Goal: Task Accomplishment & Management: Use online tool/utility

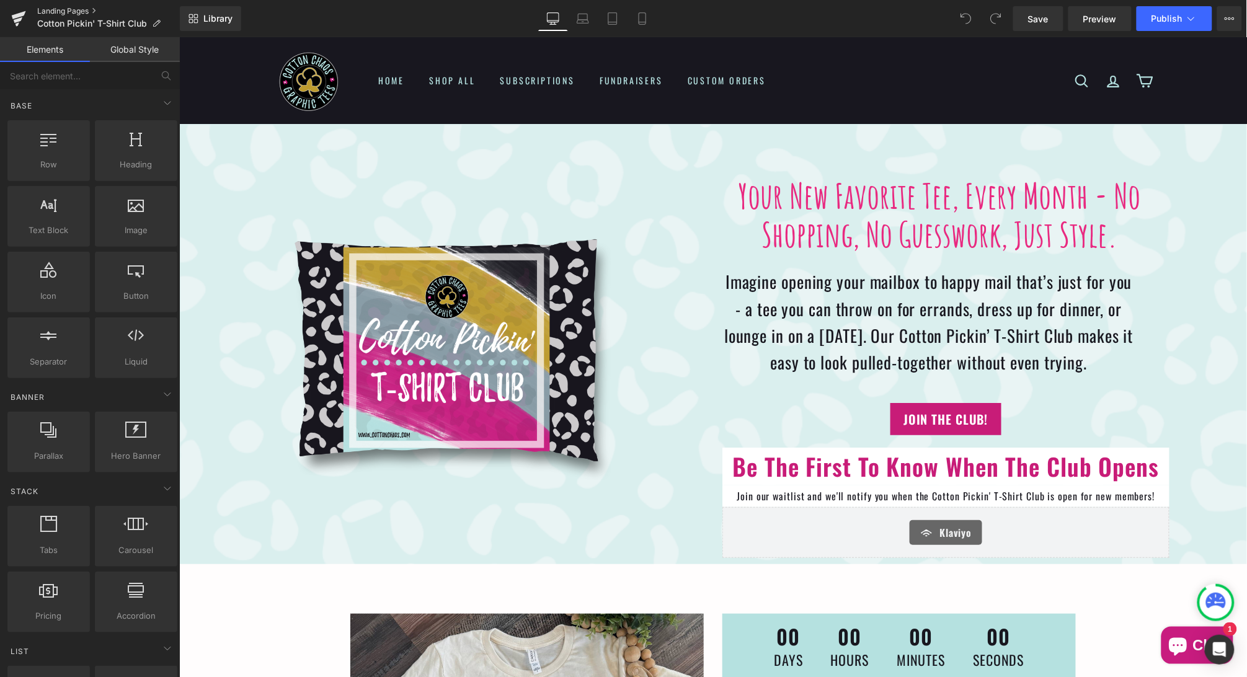
click at [78, 14] on link "Landing Pages" at bounding box center [108, 11] width 143 height 10
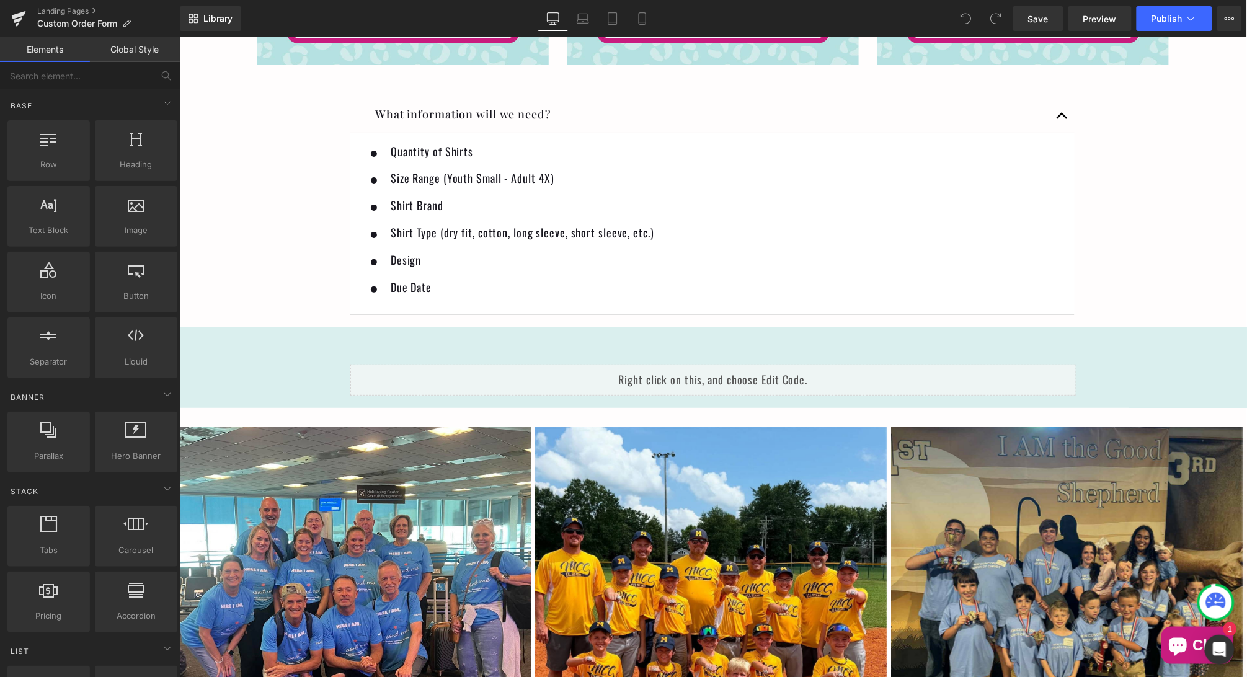
scroll to position [1650, 0]
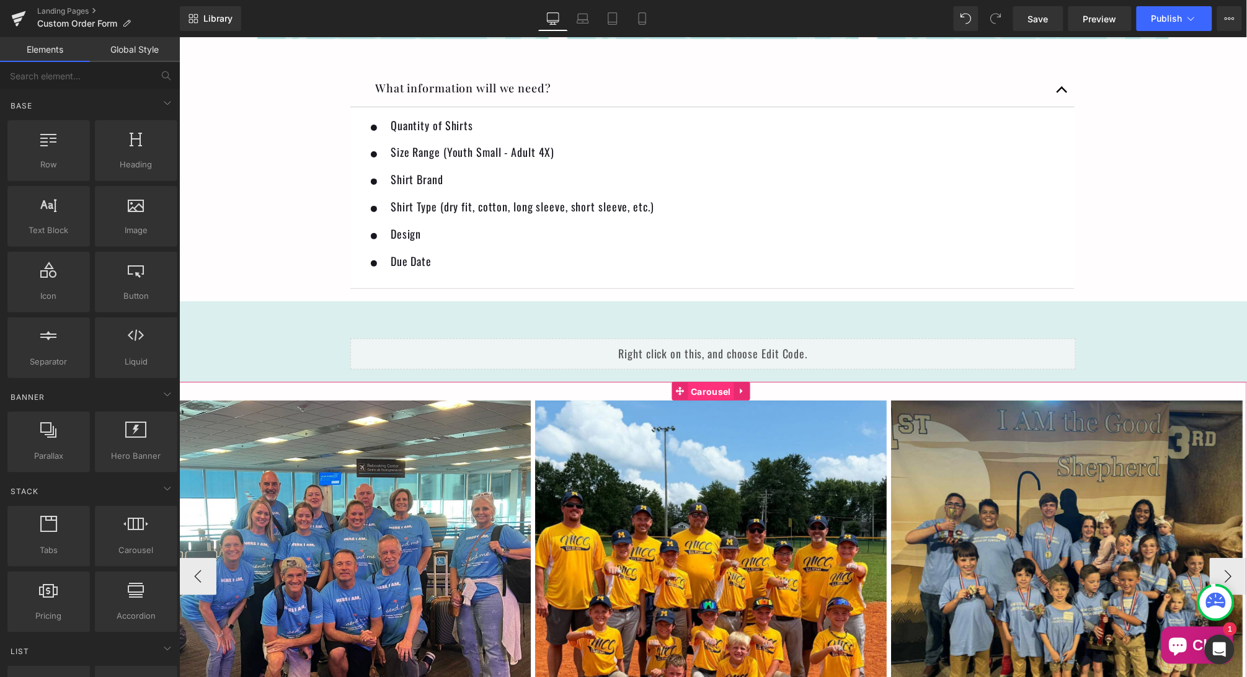
click at [705, 385] on span "Carousel" at bounding box center [710, 391] width 46 height 19
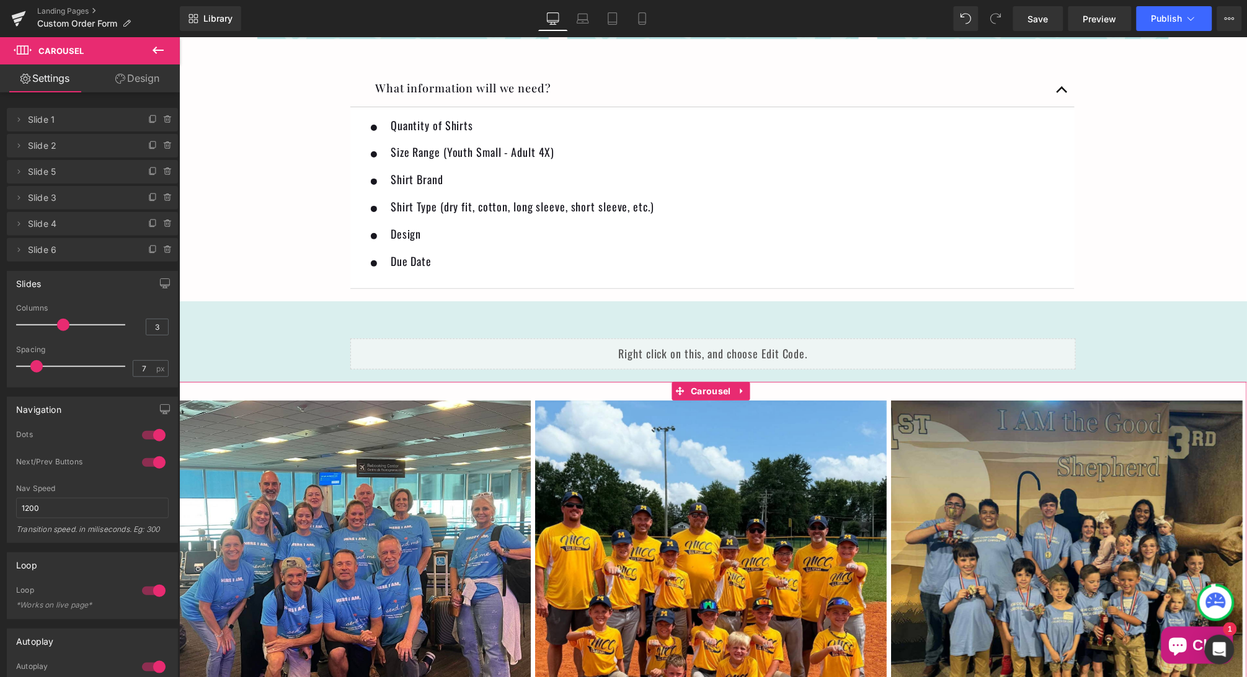
click at [149, 81] on link "Design" at bounding box center [137, 78] width 90 height 28
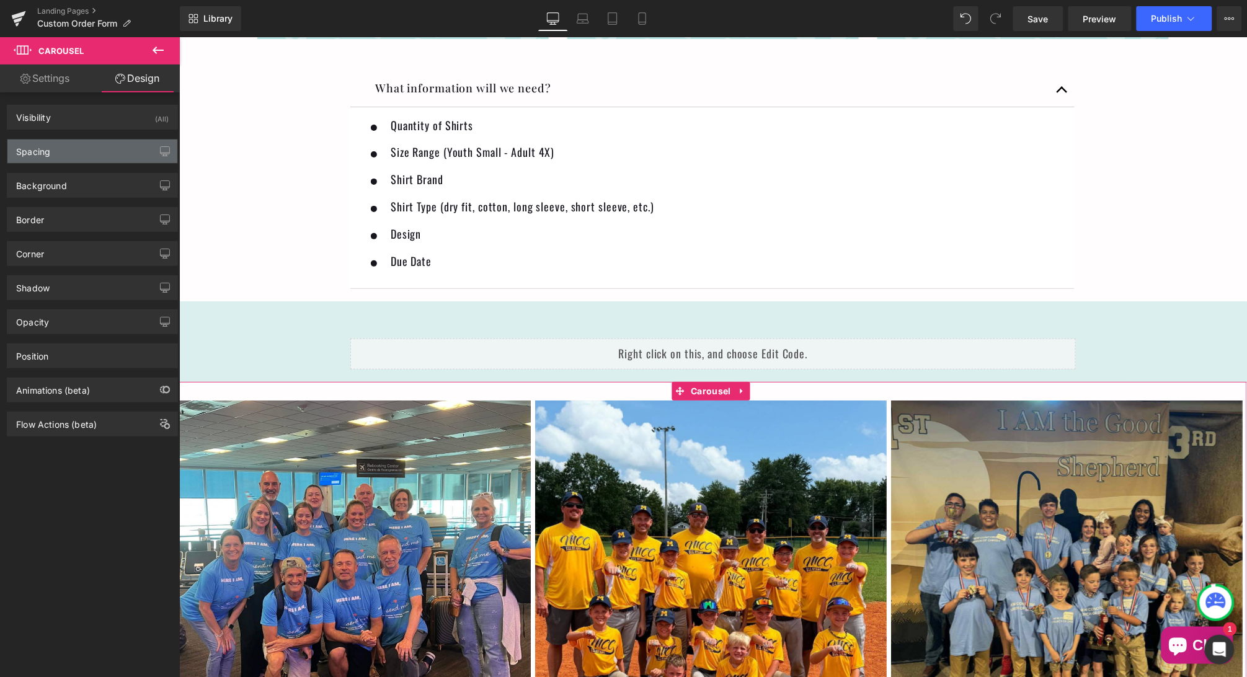
click at [113, 151] on div "Spacing" at bounding box center [92, 152] width 170 height 24
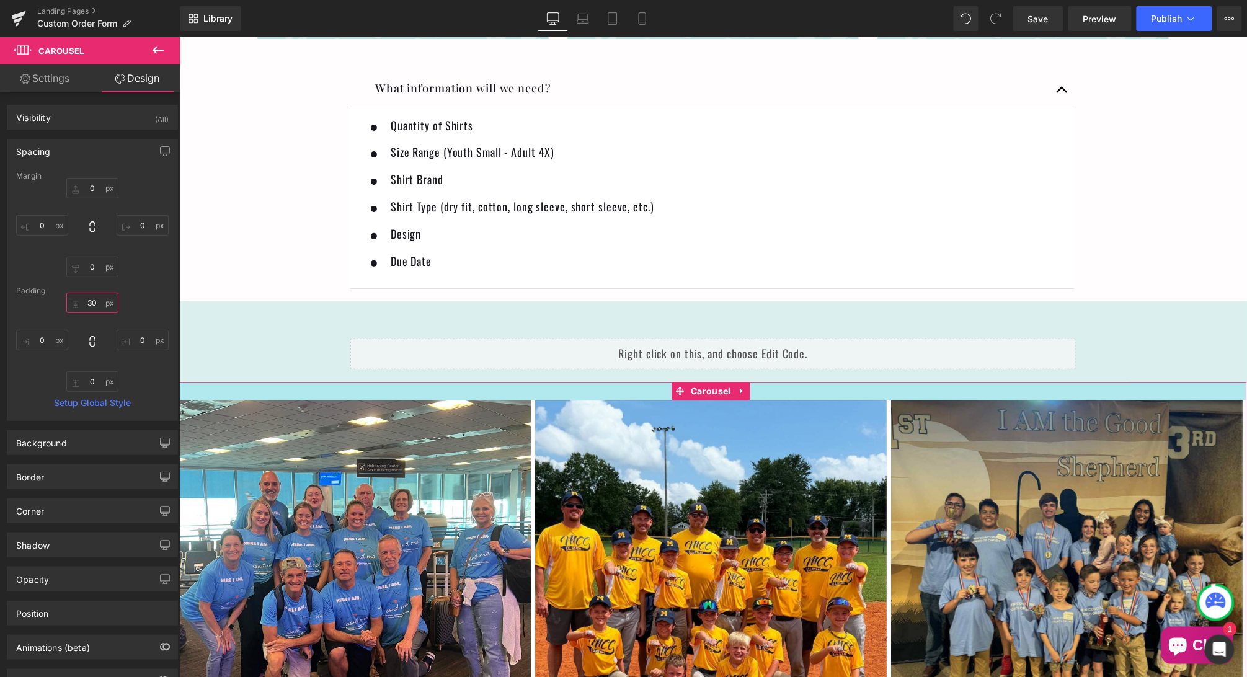
click at [94, 302] on input "30" at bounding box center [92, 303] width 52 height 20
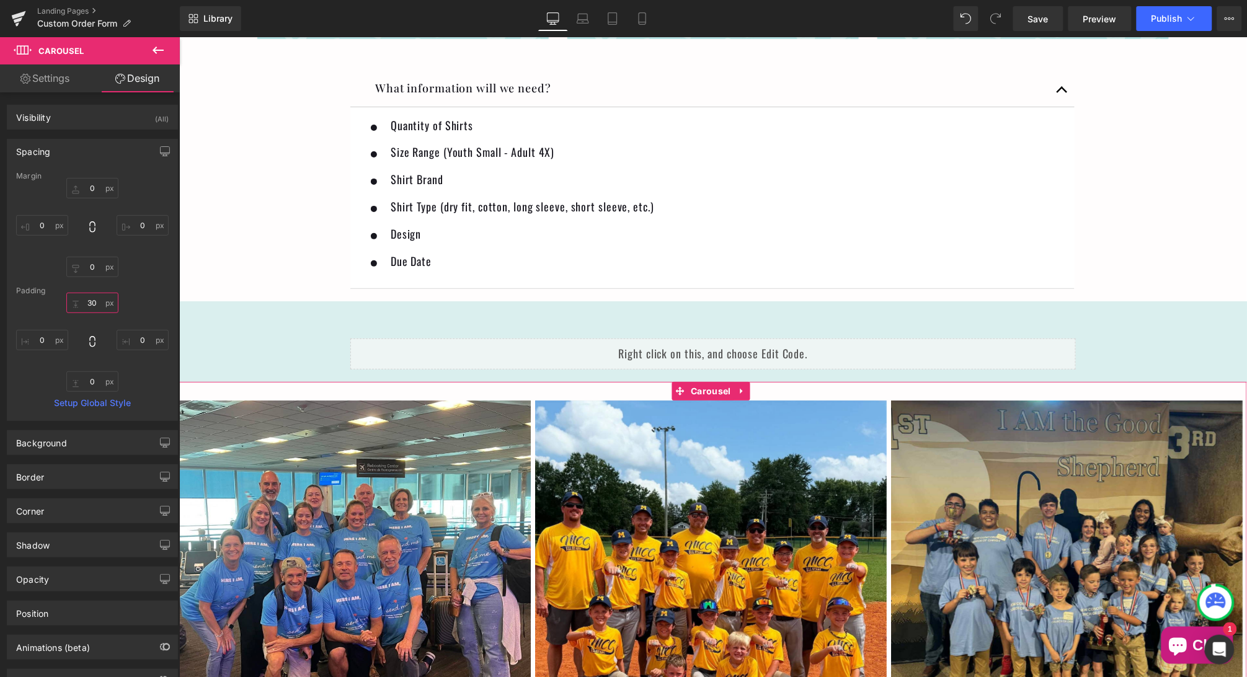
type input "3"
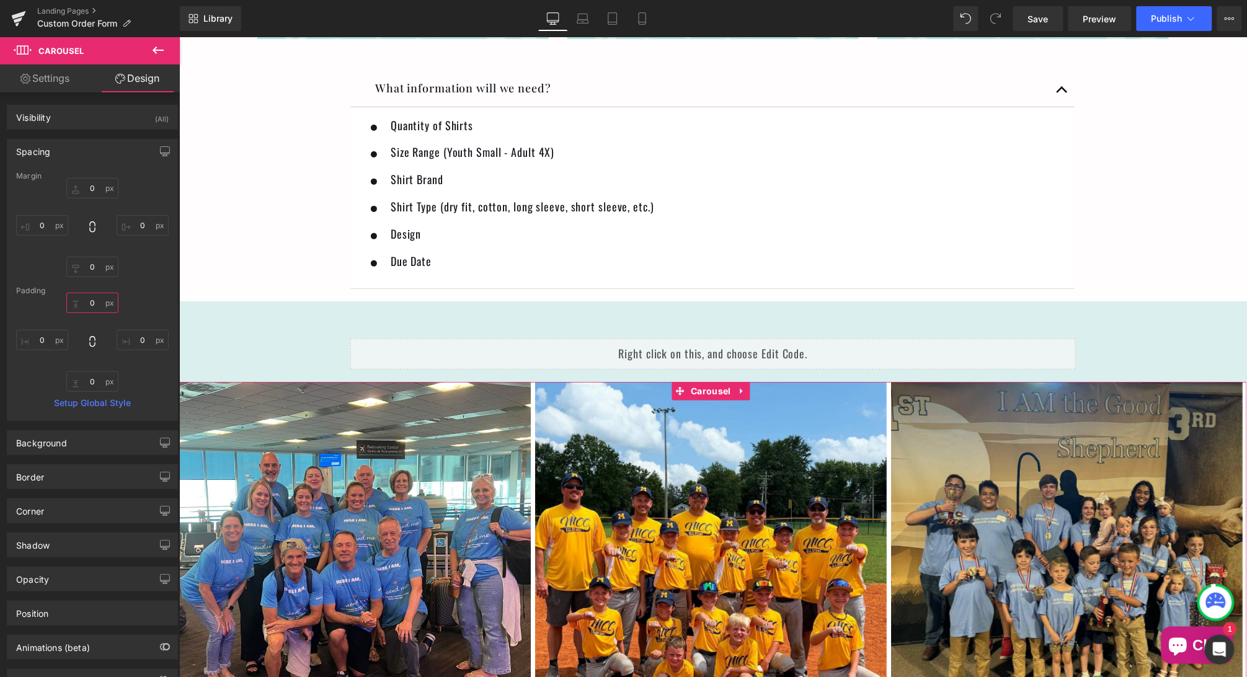
type input "0"
click at [1045, 22] on span "Save" at bounding box center [1038, 18] width 20 height 13
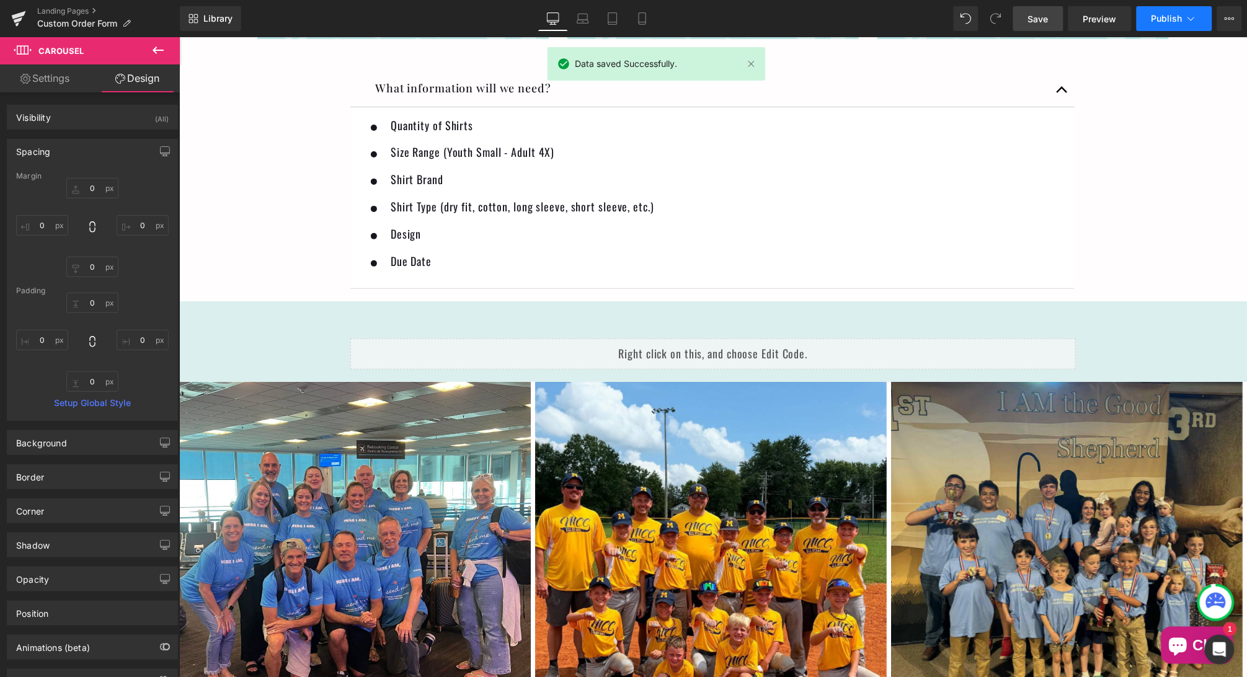
click at [1165, 19] on span "Publish" at bounding box center [1167, 19] width 31 height 10
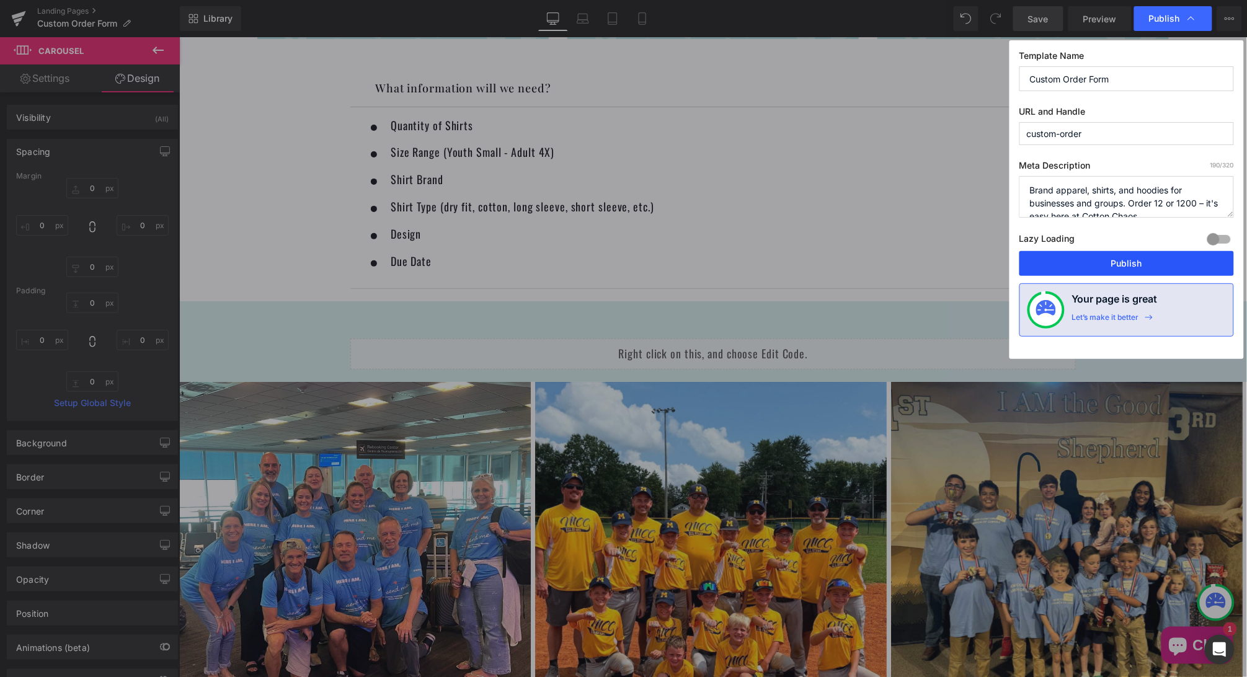
click at [1110, 258] on button "Publish" at bounding box center [1126, 263] width 215 height 25
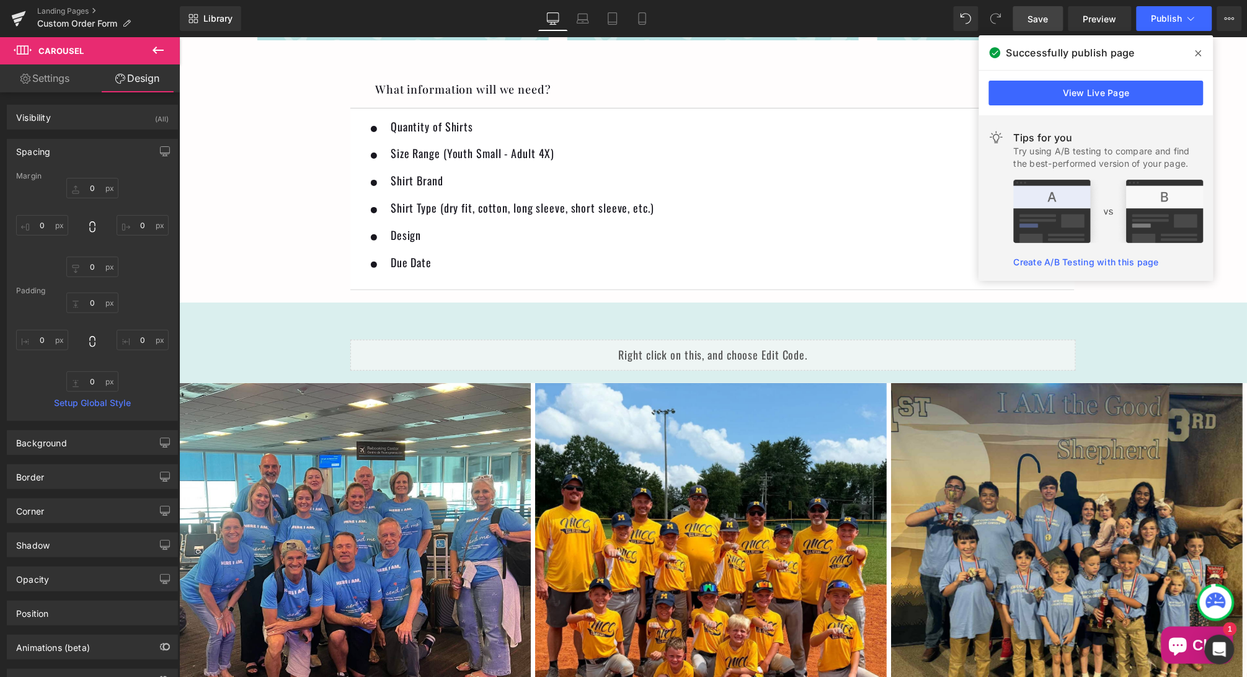
scroll to position [1712, 0]
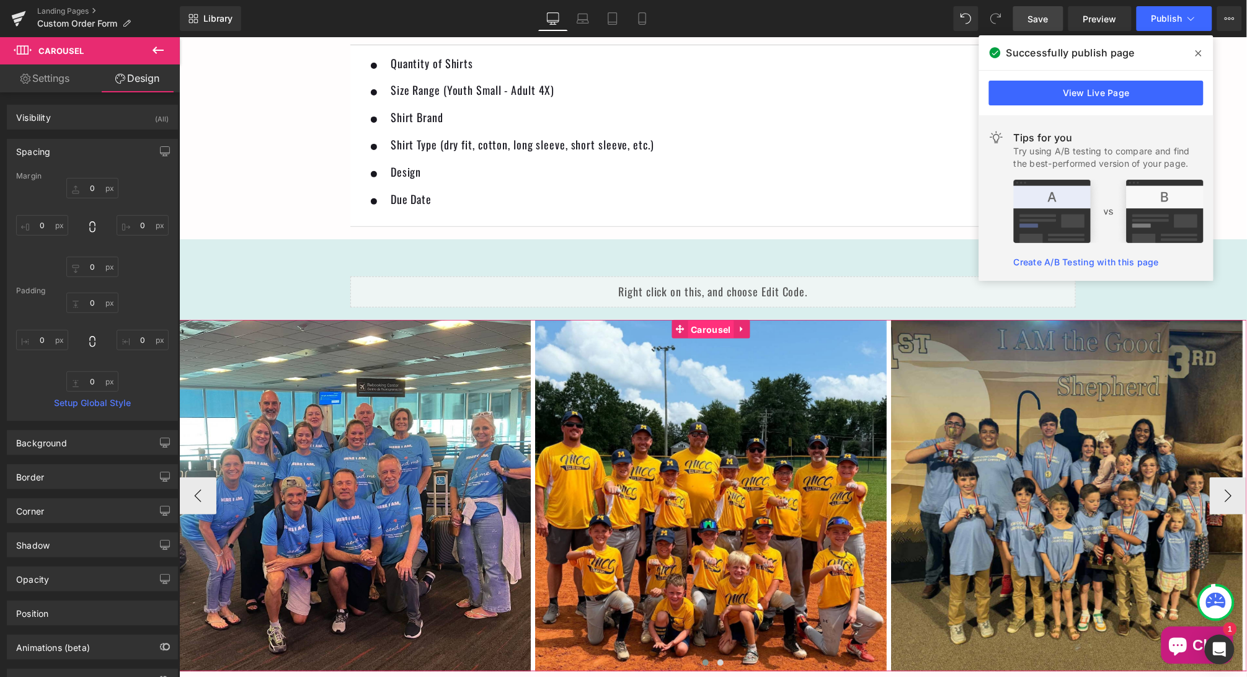
click at [706, 322] on span "Carousel" at bounding box center [710, 329] width 46 height 19
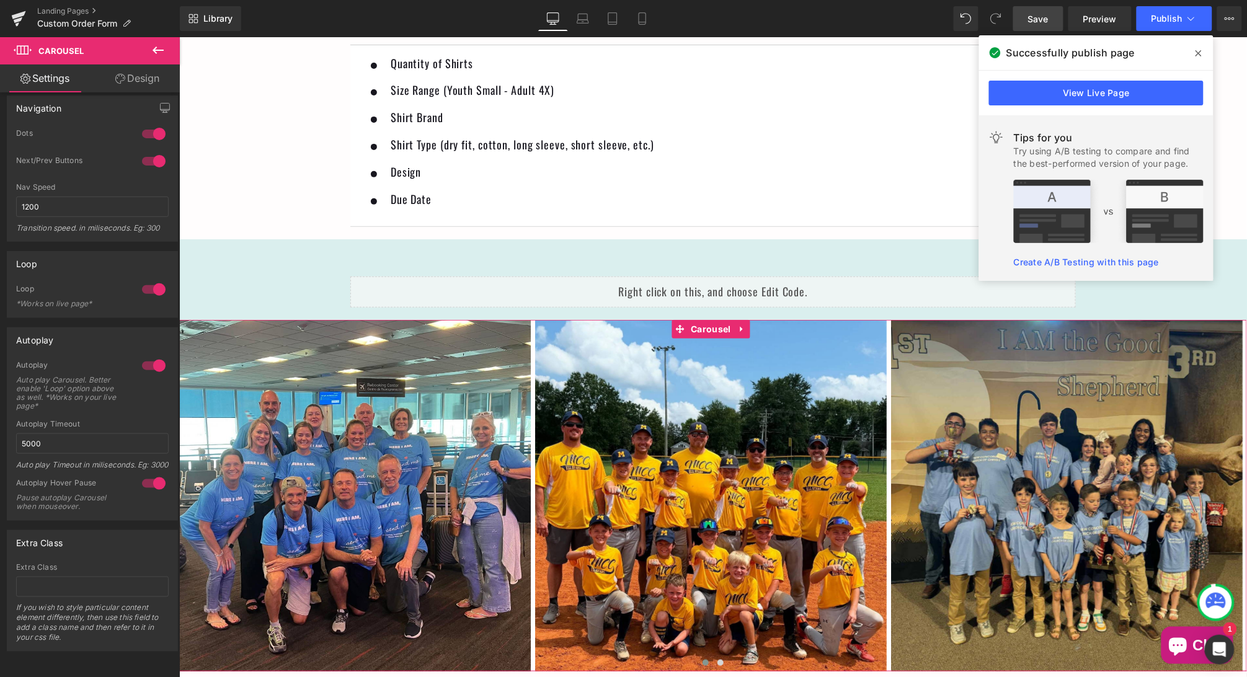
scroll to position [308, 0]
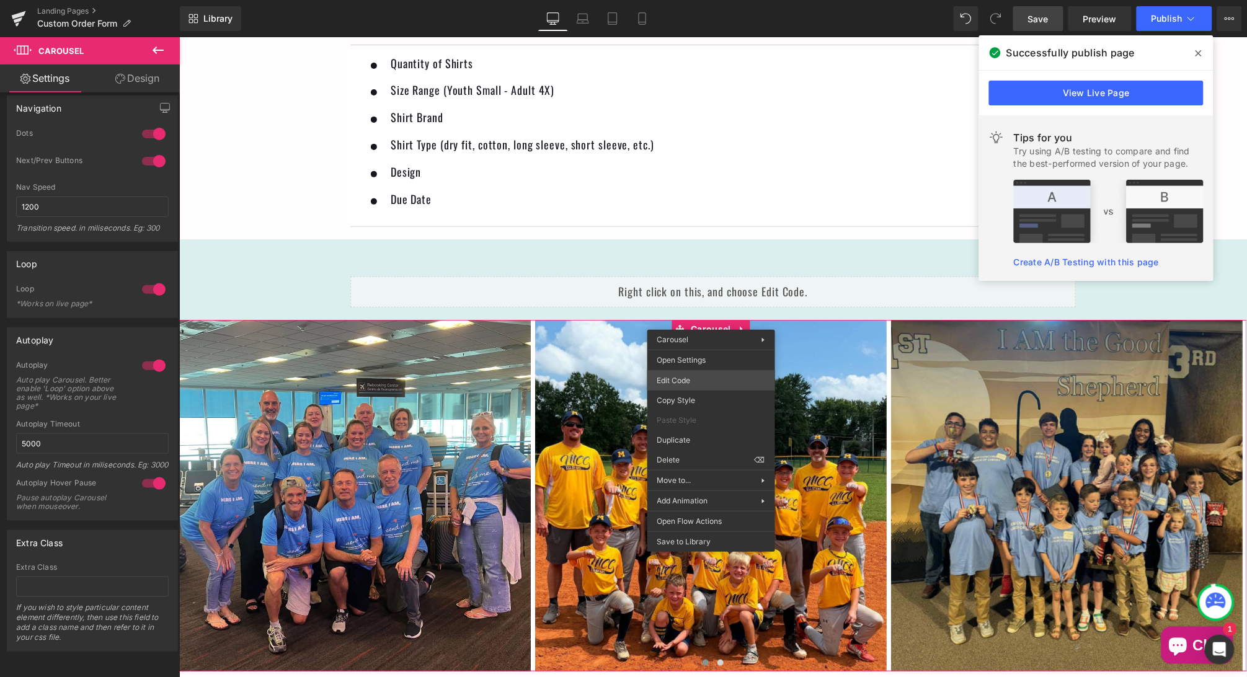
click at [697, 0] on div "Carousel You are previewing how the will restyle your page. You can not edit El…" at bounding box center [623, 0] width 1247 height 0
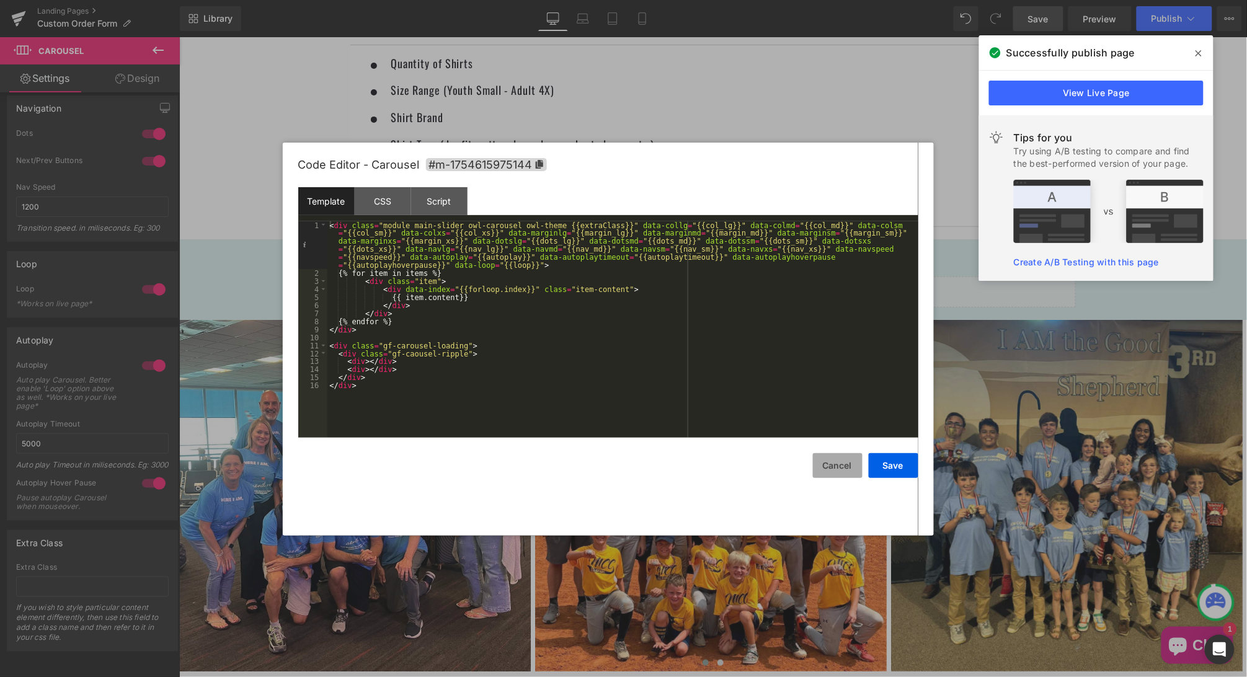
click at [841, 461] on button "Cancel" at bounding box center [838, 465] width 50 height 25
